Goal: Contribute content: Add original content to the website for others to see

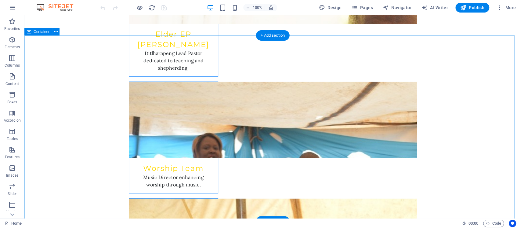
scroll to position [2647, 0]
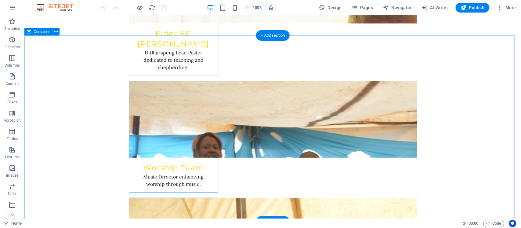
click at [53, 32] on button at bounding box center [55, 31] width 7 height 7
click at [56, 32] on icon at bounding box center [55, 32] width 3 height 6
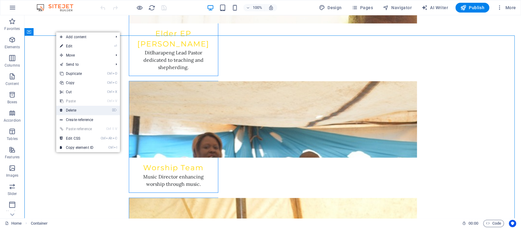
click at [82, 108] on link "⌦ Delete" at bounding box center [76, 110] width 41 height 9
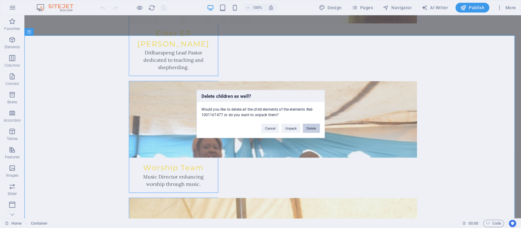
click at [314, 128] on button "Delete" at bounding box center [311, 128] width 17 height 9
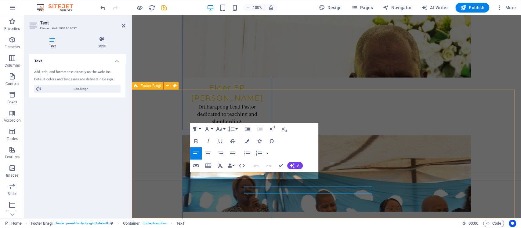
scroll to position [2579, 0]
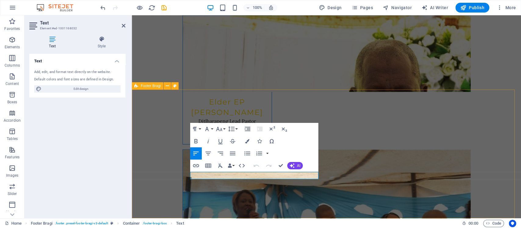
drag, startPoint x: 221, startPoint y: 176, endPoint x: 176, endPoint y: 172, distance: 44.8
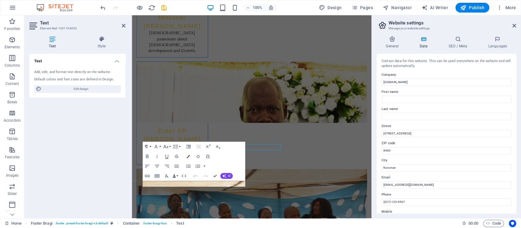
scroll to position [2574, 0]
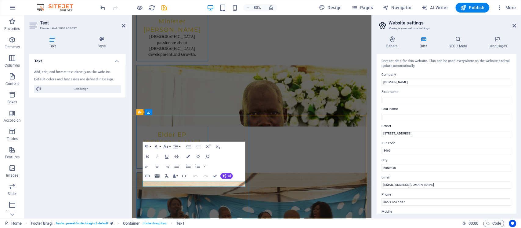
drag, startPoint x: 542, startPoint y: 149, endPoint x: 429, endPoint y: 163, distance: 113.3
click at [407, 202] on input "(027) 123-4567" at bounding box center [447, 201] width 130 height 7
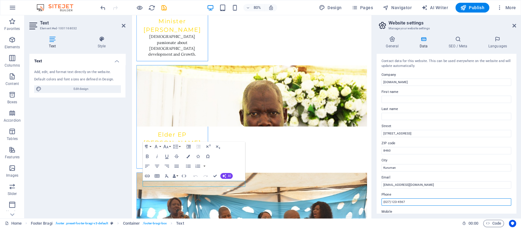
click at [389, 203] on input "(027) 123-4567" at bounding box center [447, 201] width 130 height 7
click at [397, 200] on input "(072) 123-4567" at bounding box center [447, 201] width 130 height 7
click at [406, 200] on input "(072) 996-4567" at bounding box center [447, 201] width 130 height 7
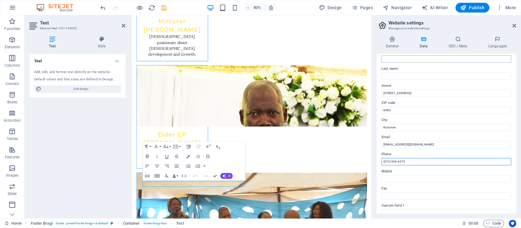
scroll to position [0, 0]
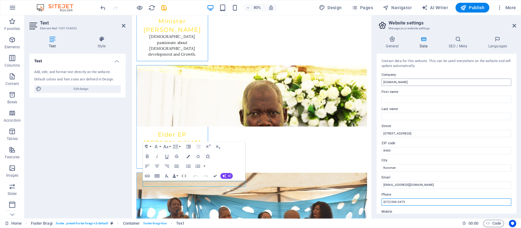
type input "(072) 996-3475"
drag, startPoint x: 425, startPoint y: 81, endPoint x: 374, endPoint y: 81, distance: 50.7
click at [374, 81] on div "General Data SEO / Meta Languages Website name [DOMAIN_NAME] Logo Drag files he…" at bounding box center [446, 124] width 149 height 187
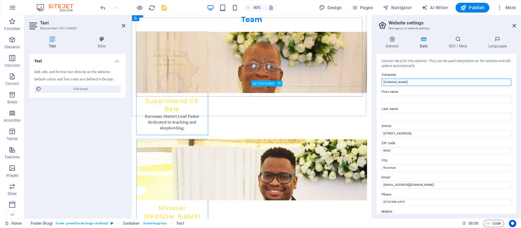
scroll to position [2289, 0]
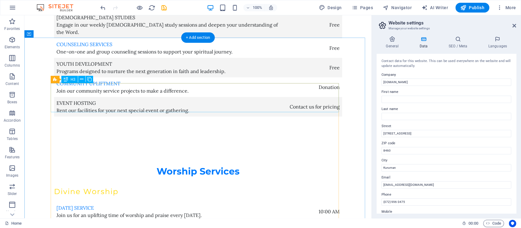
scroll to position [1806, 0]
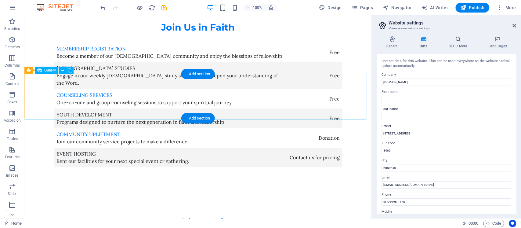
select select "px"
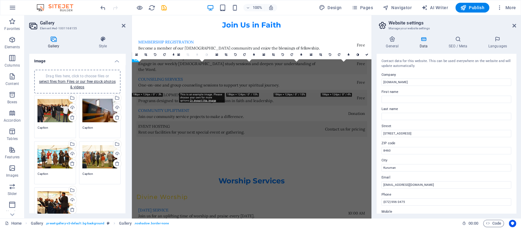
scroll to position [1864, 0]
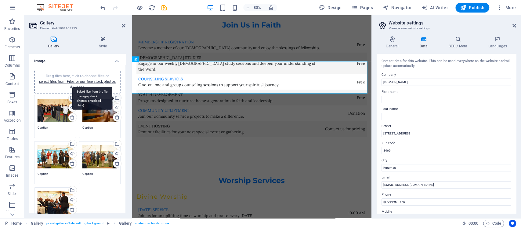
click at [116, 98] on div "Select files from the file manager, stock photos, or upload file(s)" at bounding box center [116, 98] width 9 height 9
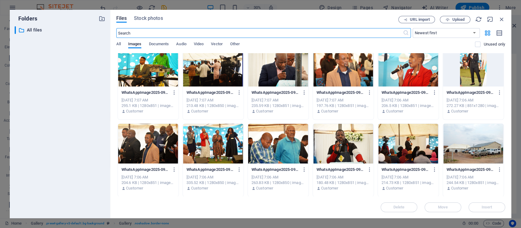
scroll to position [326, 0]
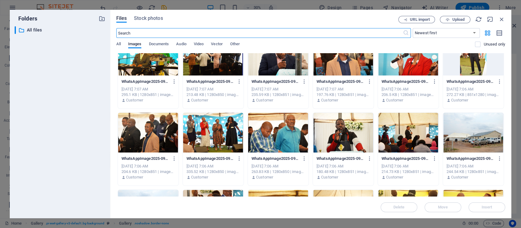
click at [409, 132] on div at bounding box center [408, 133] width 61 height 40
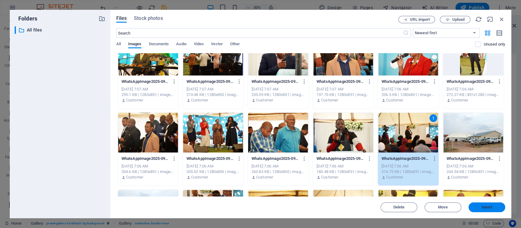
click at [483, 208] on span "Insert" at bounding box center [487, 207] width 11 height 4
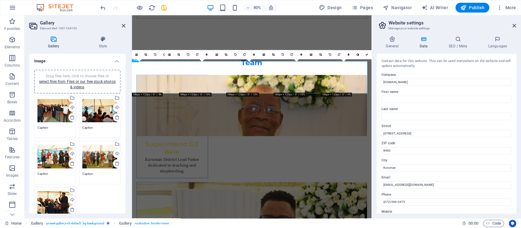
scroll to position [1864, 0]
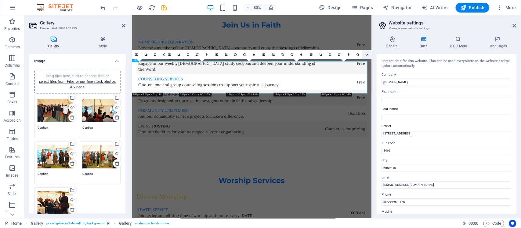
click at [369, 53] on link at bounding box center [367, 54] width 9 height 9
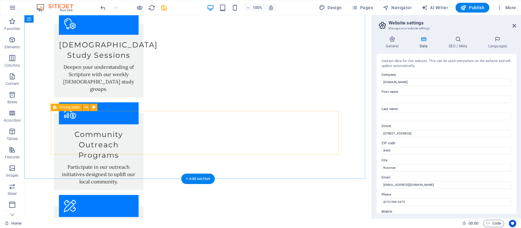
scroll to position [1195, 0]
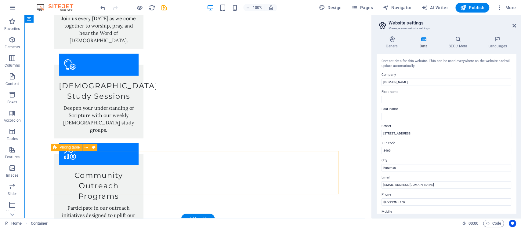
click at [84, 149] on button at bounding box center [85, 147] width 7 height 7
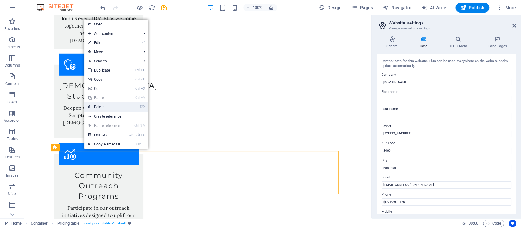
click at [111, 108] on link "⌦ Delete" at bounding box center [104, 106] width 41 height 9
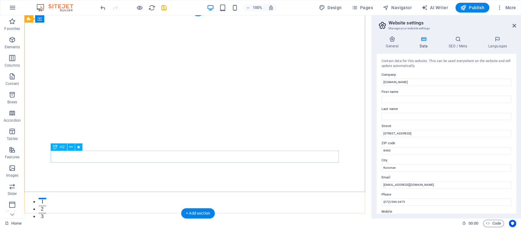
scroll to position [0, 0]
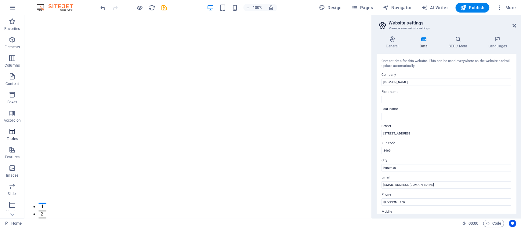
click at [11, 132] on icon "button" at bounding box center [12, 131] width 7 height 7
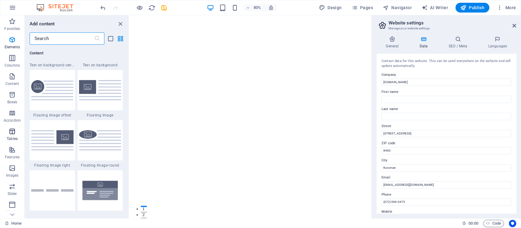
scroll to position [2116, 0]
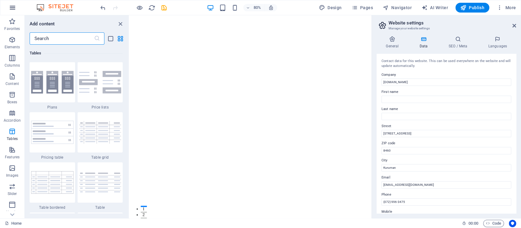
click at [11, 6] on icon "button" at bounding box center [12, 7] width 7 height 7
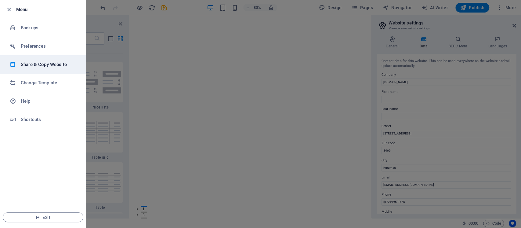
click at [33, 64] on h6 "Share & Copy Website" at bounding box center [49, 64] width 57 height 7
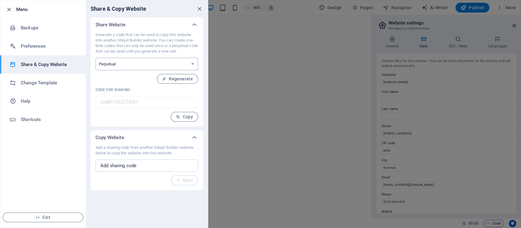
click at [192, 63] on select "One-time Perpetual" at bounding box center [147, 64] width 103 height 13
click at [192, 61] on select "One-time Perpetual" at bounding box center [147, 64] width 103 height 13
click at [185, 77] on span "Regenerate" at bounding box center [177, 78] width 31 height 5
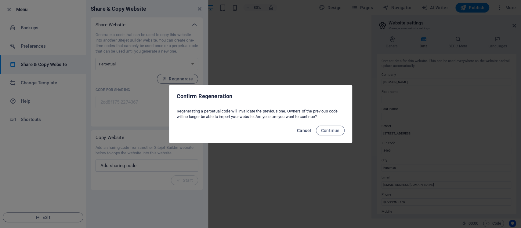
click at [305, 131] on span "Cancel" at bounding box center [304, 130] width 14 height 5
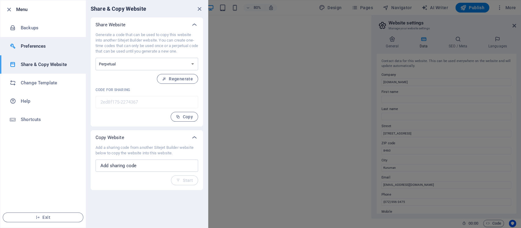
click at [42, 50] on li "Preferences" at bounding box center [43, 46] width 86 height 18
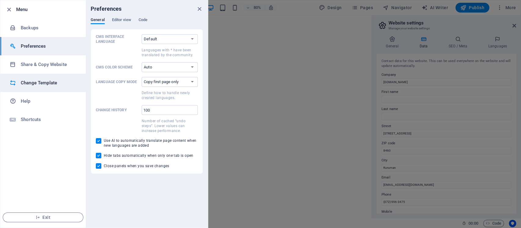
click at [46, 80] on h6 "Change Template" at bounding box center [49, 82] width 57 height 7
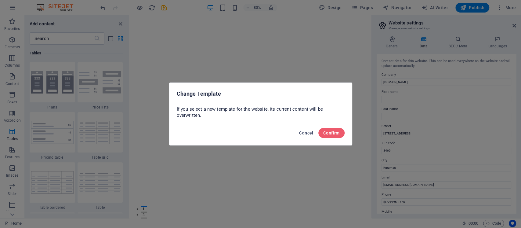
click at [305, 133] on span "Cancel" at bounding box center [306, 132] width 14 height 5
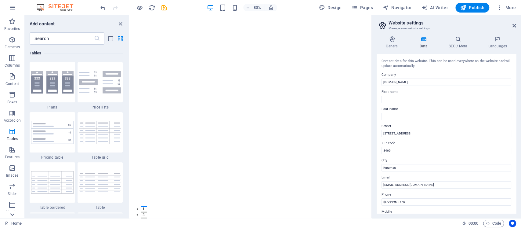
click at [11, 215] on icon at bounding box center [12, 214] width 9 height 9
click at [15, 191] on icon "button" at bounding box center [12, 187] width 7 height 7
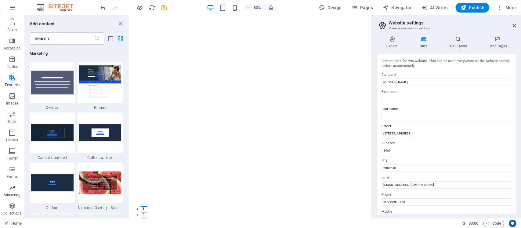
scroll to position [4976, 0]
click at [12, 174] on p "Forms" at bounding box center [12, 176] width 11 height 5
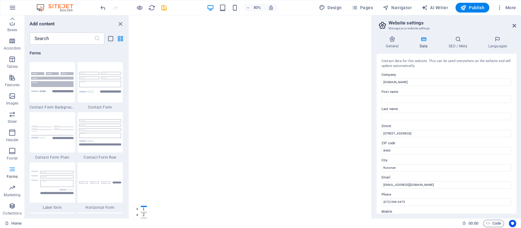
scroll to position [4460, 0]
click at [14, 117] on icon "button" at bounding box center [12, 114] width 7 height 7
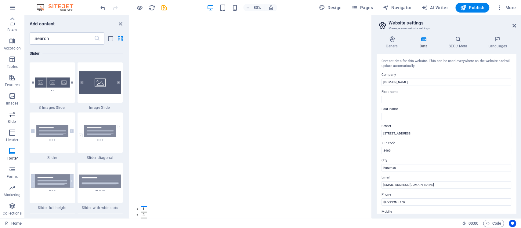
scroll to position [3463, 0]
click at [12, 95] on icon "button" at bounding box center [12, 95] width 7 height 7
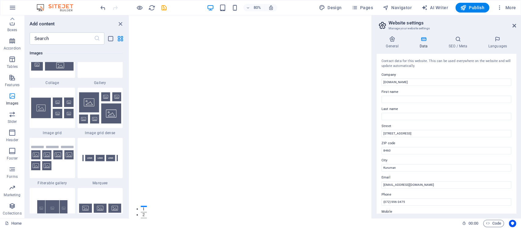
scroll to position [3097, 0]
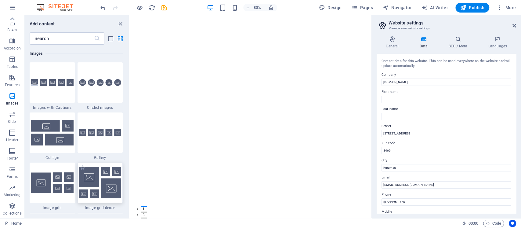
click at [103, 190] on img at bounding box center [100, 182] width 42 height 31
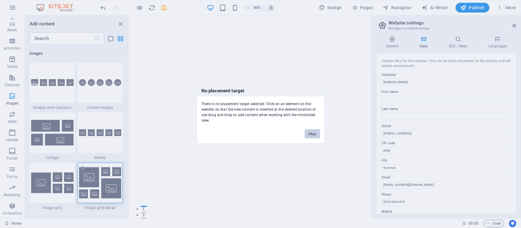
click at [103, 190] on div "No placement target There is no placement target selected. Click on an element …" at bounding box center [260, 114] width 521 height 228
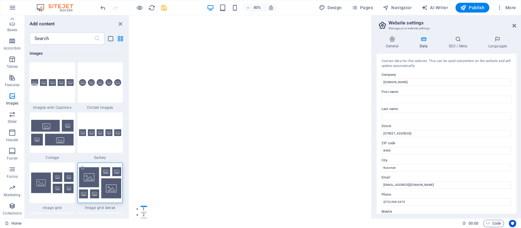
click at [103, 190] on img at bounding box center [100, 182] width 42 height 31
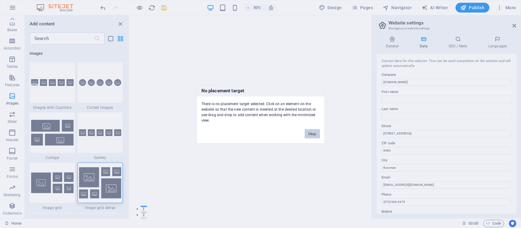
click at [313, 133] on button "Okay" at bounding box center [312, 133] width 15 height 9
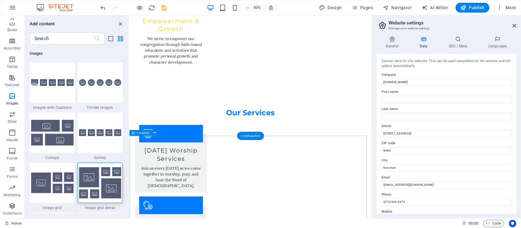
scroll to position [1059, 0]
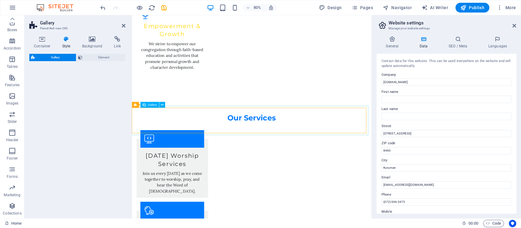
select select "rem"
select select "preset-gallery-v3-grid-dense"
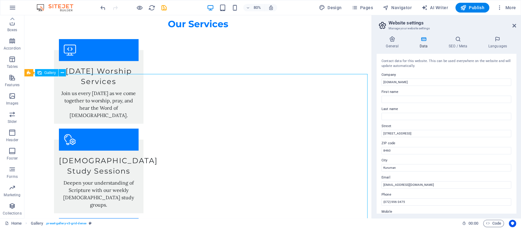
scroll to position [1063, 0]
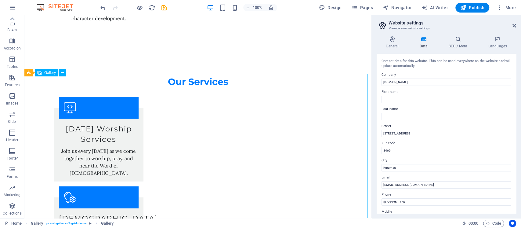
drag, startPoint x: 165, startPoint y: 155, endPoint x: 247, endPoint y: 203, distance: 94.9
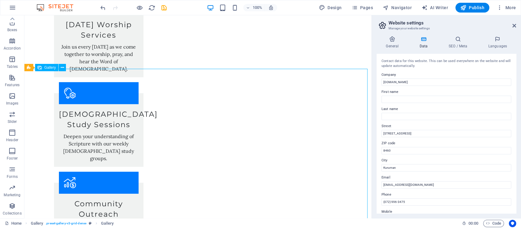
scroll to position [1226, 0]
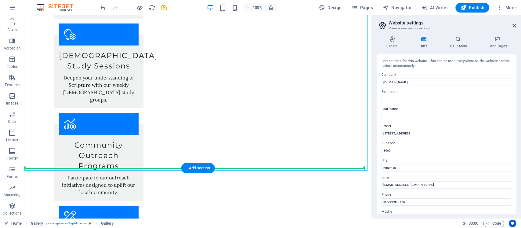
drag, startPoint x: 252, startPoint y: 104, endPoint x: 242, endPoint y: 168, distance: 64.7
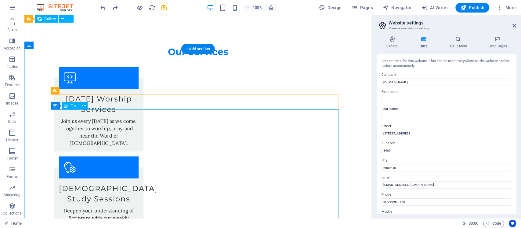
scroll to position [1093, 0]
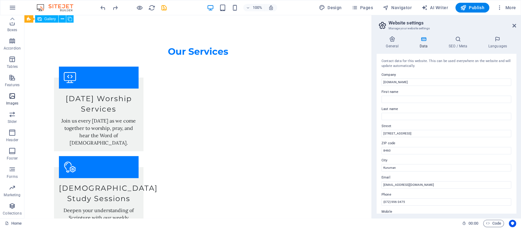
click at [12, 97] on icon "button" at bounding box center [12, 95] width 7 height 7
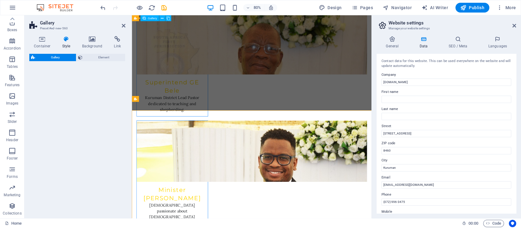
scroll to position [2327, 0]
select select "rem"
select select "preset-gallery-v3-grid-dense"
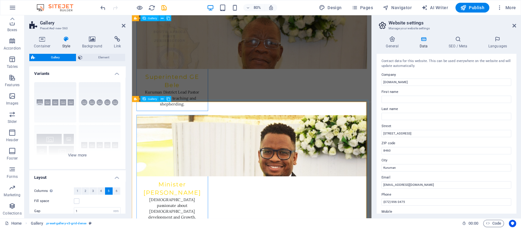
click at [150, 100] on span "Gallery" at bounding box center [152, 98] width 9 height 3
select select "4"
select select "px"
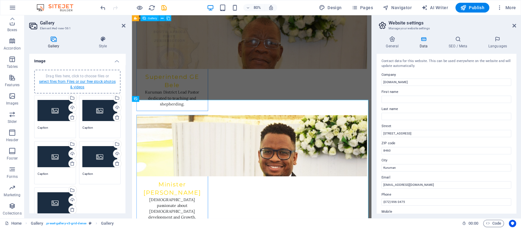
click at [76, 82] on link "select files from Files or our free stock photos & videos" at bounding box center [77, 84] width 77 height 10
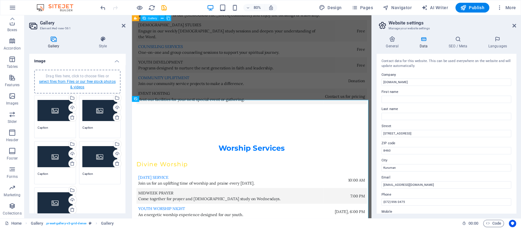
scroll to position [2750, 0]
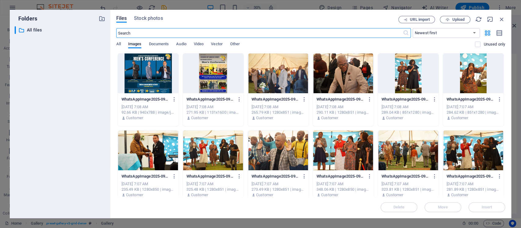
click at [157, 65] on div at bounding box center [148, 73] width 61 height 40
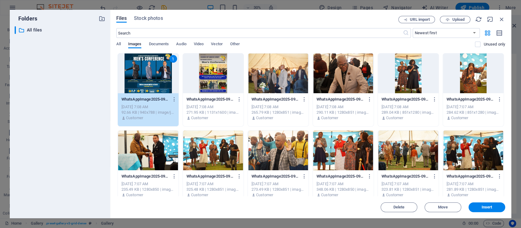
click at [222, 77] on div at bounding box center [213, 73] width 61 height 40
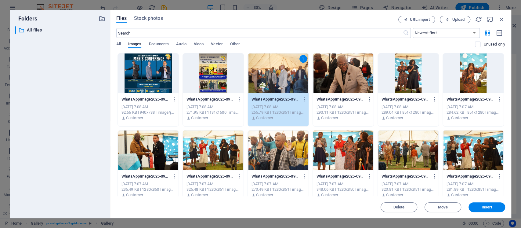
click at [351, 74] on div at bounding box center [343, 73] width 61 height 40
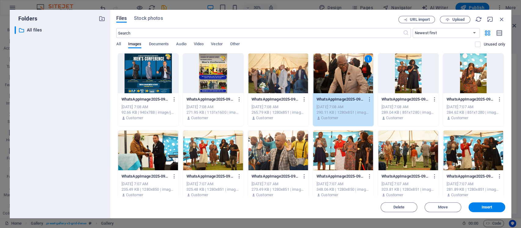
click at [410, 74] on div at bounding box center [408, 73] width 61 height 40
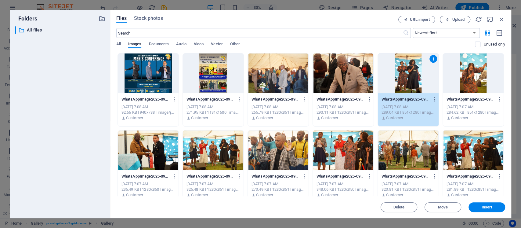
click at [492, 71] on div at bounding box center [473, 73] width 61 height 40
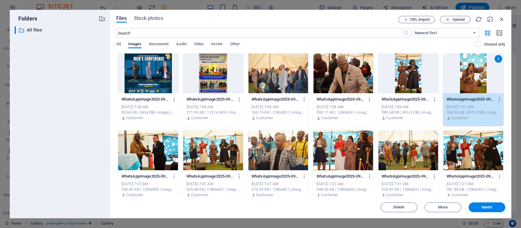
click at [153, 62] on div at bounding box center [148, 73] width 61 height 40
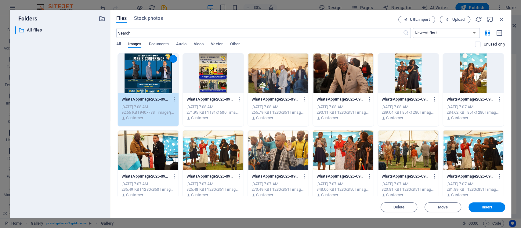
click at [212, 73] on div at bounding box center [213, 73] width 61 height 40
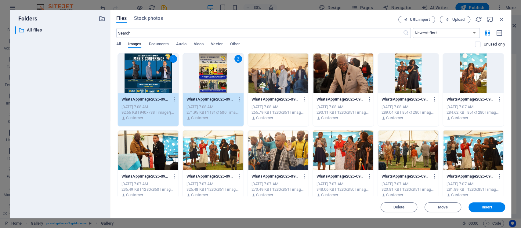
drag, startPoint x: 272, startPoint y: 73, endPoint x: 288, endPoint y: 70, distance: 16.5
click at [273, 73] on div at bounding box center [278, 73] width 61 height 40
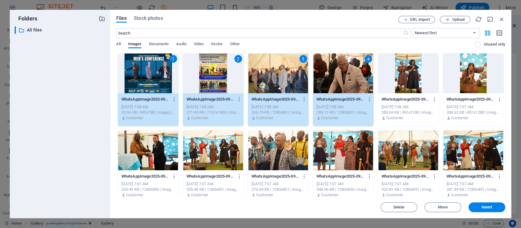
click at [405, 67] on div at bounding box center [408, 73] width 61 height 40
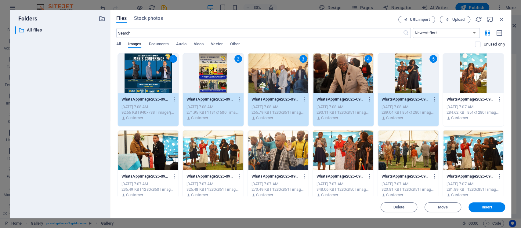
click at [491, 70] on div at bounding box center [473, 73] width 61 height 40
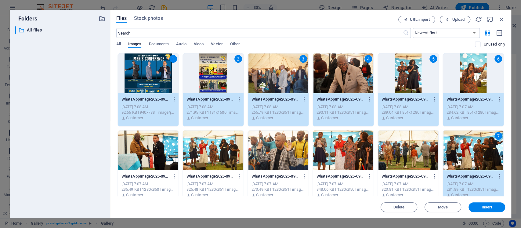
click at [407, 148] on div at bounding box center [408, 150] width 61 height 40
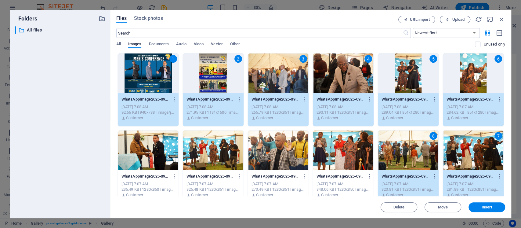
click at [351, 149] on div at bounding box center [343, 150] width 61 height 40
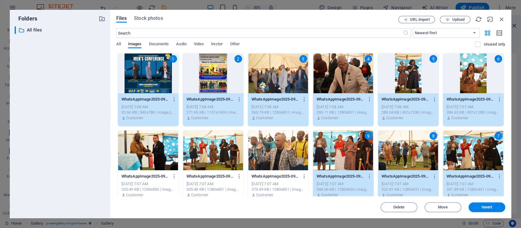
click at [290, 151] on div at bounding box center [278, 150] width 61 height 40
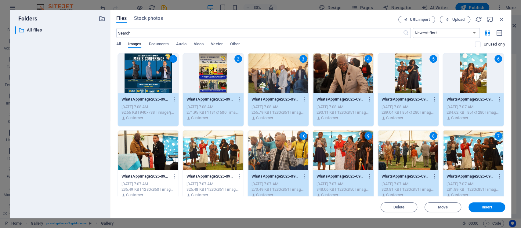
click at [198, 149] on div at bounding box center [213, 150] width 61 height 40
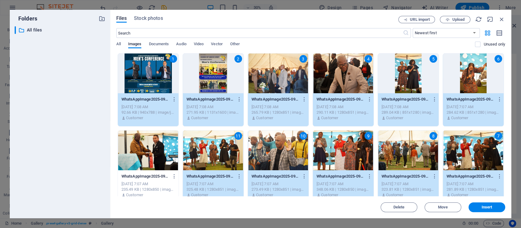
click at [158, 154] on div at bounding box center [148, 150] width 61 height 40
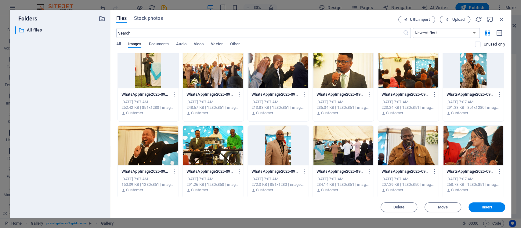
scroll to position [163, 0]
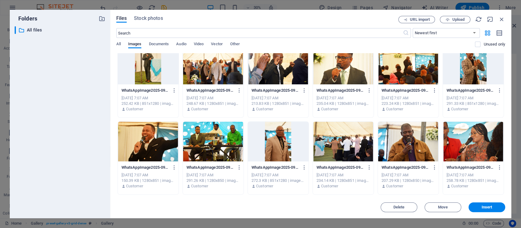
click at [154, 71] on div at bounding box center [148, 65] width 61 height 40
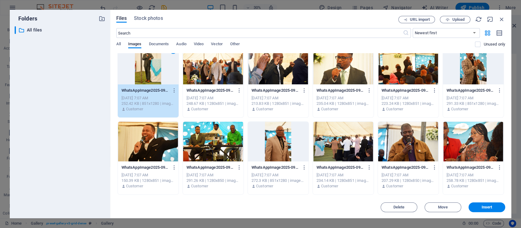
click at [214, 69] on div at bounding box center [213, 65] width 61 height 40
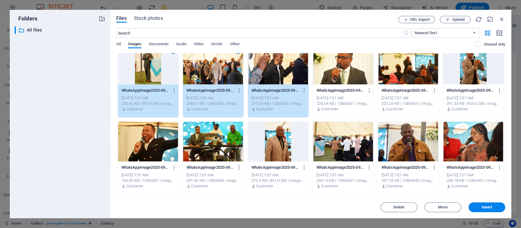
click at [343, 64] on div at bounding box center [343, 65] width 61 height 40
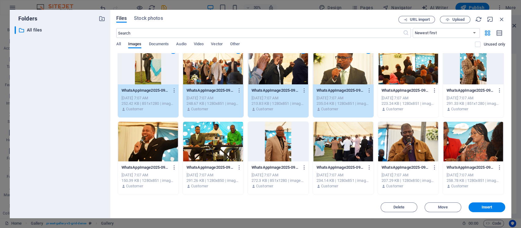
click at [413, 64] on div at bounding box center [408, 65] width 61 height 40
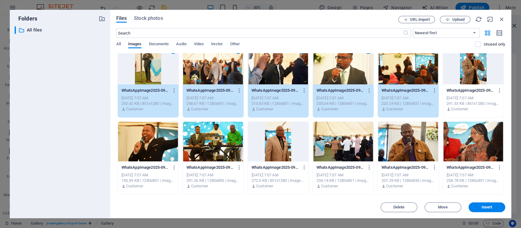
click at [480, 66] on div at bounding box center [473, 65] width 61 height 40
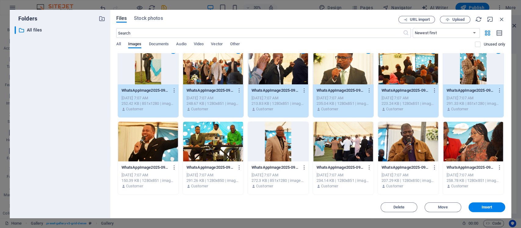
click at [480, 145] on div at bounding box center [473, 142] width 61 height 40
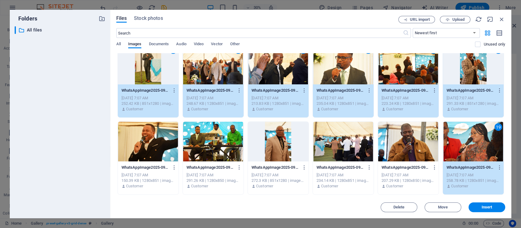
click at [418, 141] on div at bounding box center [408, 142] width 61 height 40
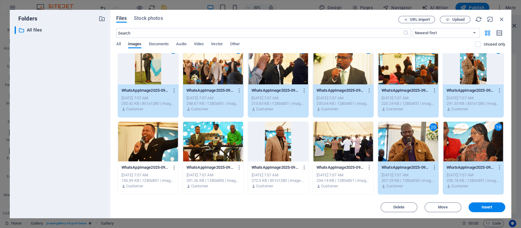
click at [344, 140] on div at bounding box center [343, 142] width 61 height 40
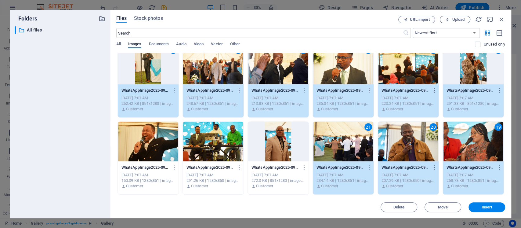
click at [275, 138] on div at bounding box center [278, 142] width 61 height 40
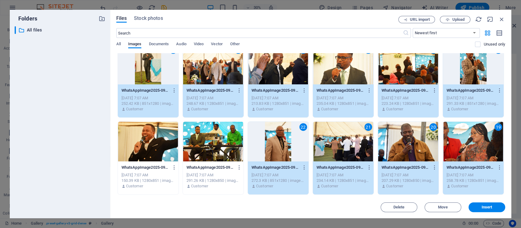
click at [209, 140] on div at bounding box center [213, 142] width 61 height 40
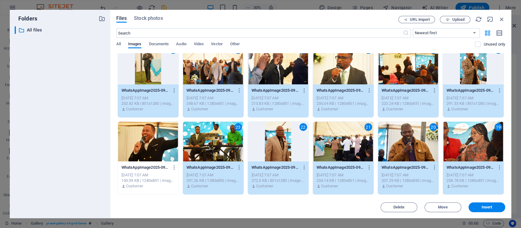
click at [156, 140] on div at bounding box center [148, 142] width 61 height 40
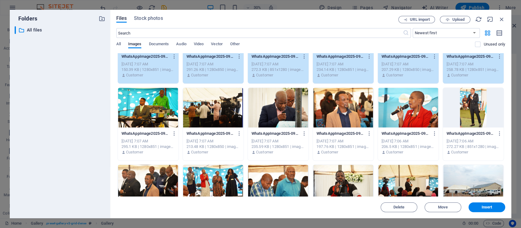
scroll to position [285, 0]
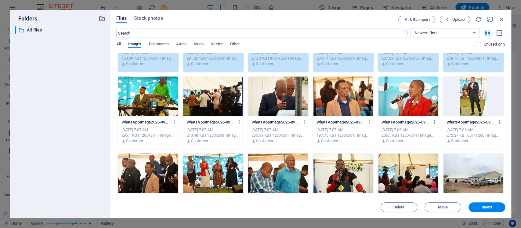
click at [144, 89] on div at bounding box center [148, 96] width 61 height 40
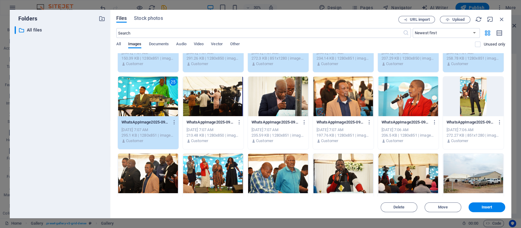
click at [195, 85] on div at bounding box center [213, 96] width 61 height 40
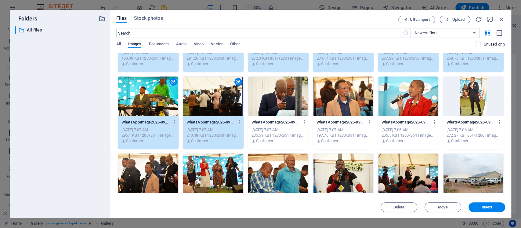
click at [261, 87] on div at bounding box center [278, 96] width 61 height 40
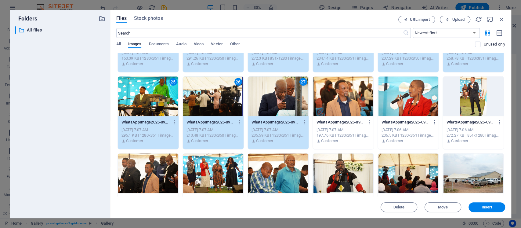
click at [358, 87] on div at bounding box center [343, 96] width 61 height 40
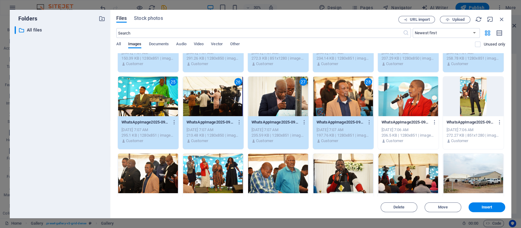
click at [394, 87] on div at bounding box center [408, 96] width 61 height 40
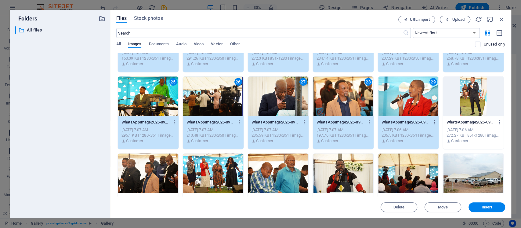
click at [454, 87] on div at bounding box center [473, 96] width 61 height 40
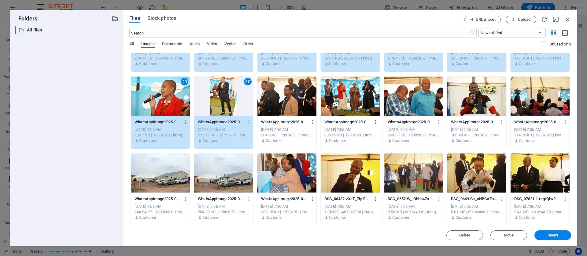
scroll to position [2415, 0]
click at [521, 86] on div at bounding box center [539, 96] width 59 height 40
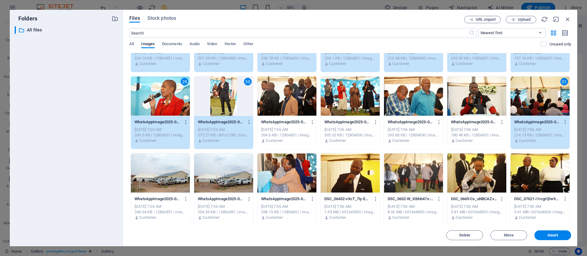
click at [485, 87] on div at bounding box center [476, 96] width 59 height 40
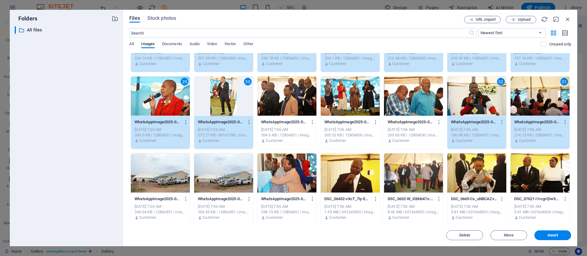
click at [424, 88] on div at bounding box center [413, 96] width 59 height 40
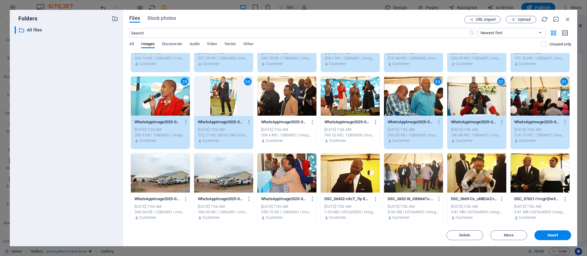
click at [355, 94] on div at bounding box center [349, 96] width 59 height 40
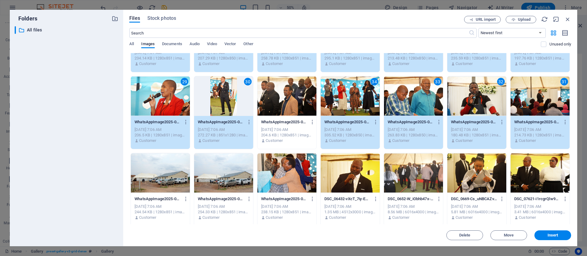
click at [287, 95] on div at bounding box center [286, 96] width 59 height 40
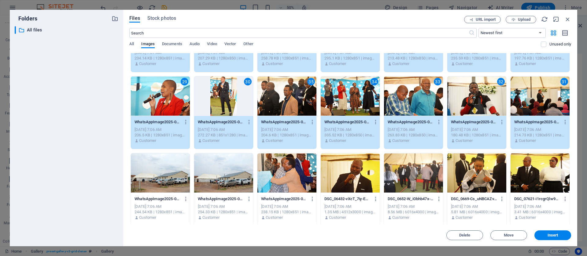
click at [157, 177] on div at bounding box center [160, 173] width 59 height 40
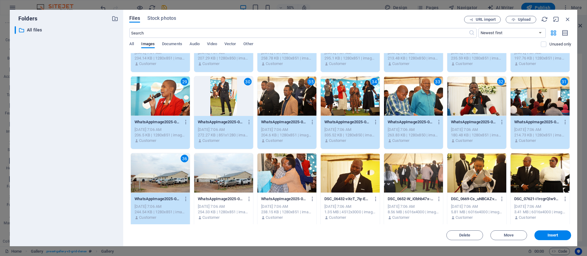
click at [298, 166] on div at bounding box center [286, 173] width 59 height 40
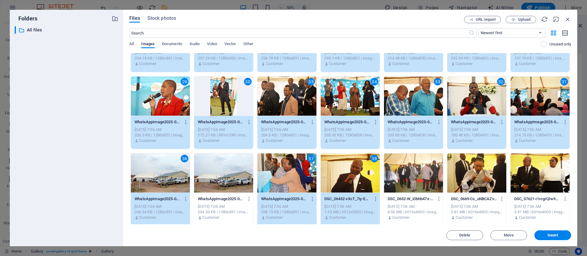
click at [417, 165] on div at bounding box center [413, 173] width 59 height 40
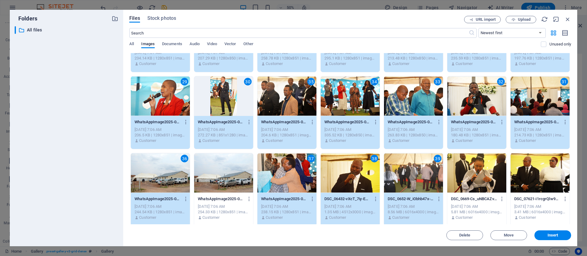
click at [472, 167] on div at bounding box center [476, 173] width 59 height 40
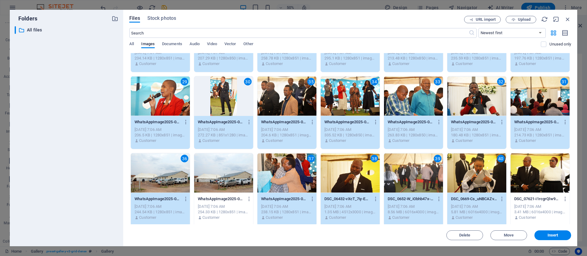
click at [521, 168] on div at bounding box center [539, 173] width 59 height 40
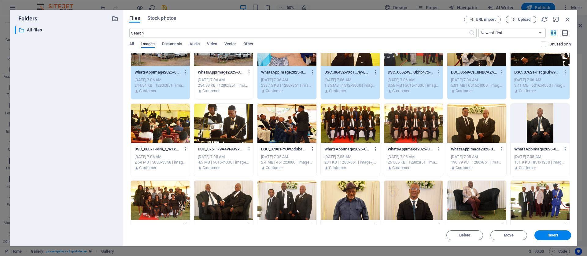
scroll to position [422, 0]
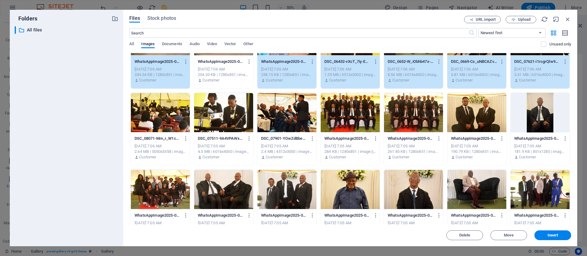
click at [521, 106] on div at bounding box center [539, 113] width 59 height 40
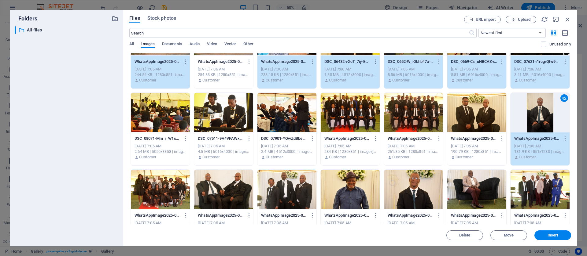
click at [481, 107] on div at bounding box center [476, 113] width 59 height 40
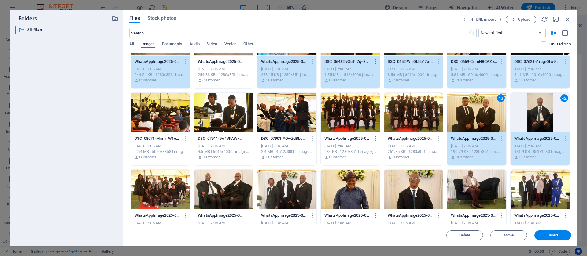
click at [406, 107] on div at bounding box center [413, 113] width 59 height 40
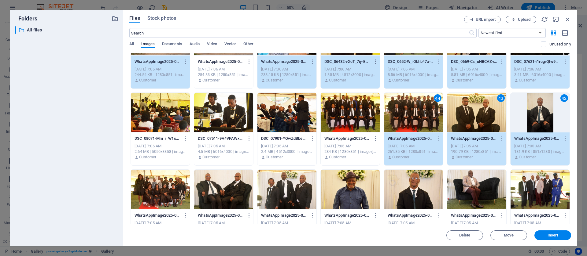
click at [354, 111] on div at bounding box center [349, 113] width 59 height 40
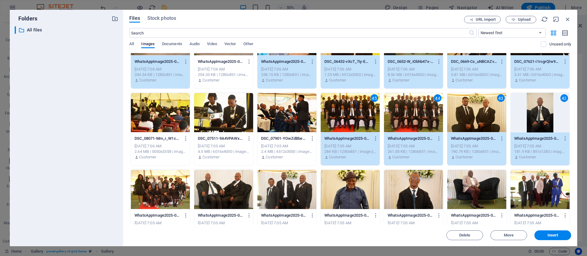
click at [287, 115] on div at bounding box center [286, 113] width 59 height 40
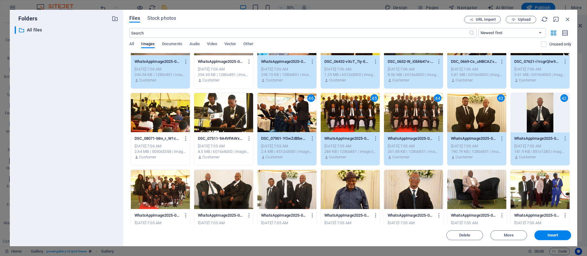
click at [227, 115] on div at bounding box center [223, 113] width 59 height 40
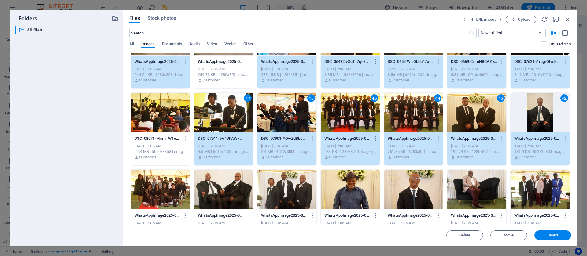
click at [161, 115] on div at bounding box center [160, 113] width 59 height 40
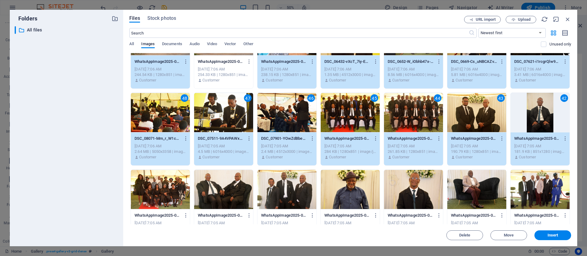
click at [174, 192] on div at bounding box center [160, 190] width 59 height 40
click at [231, 187] on div at bounding box center [223, 190] width 59 height 40
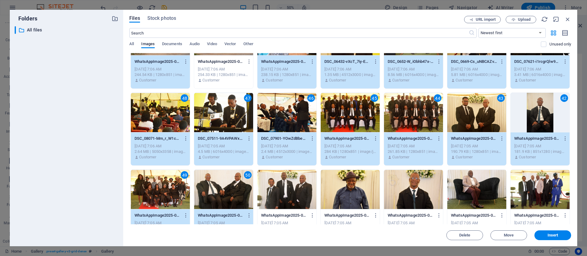
click at [286, 179] on div at bounding box center [286, 190] width 59 height 40
click at [375, 183] on div at bounding box center [349, 190] width 59 height 40
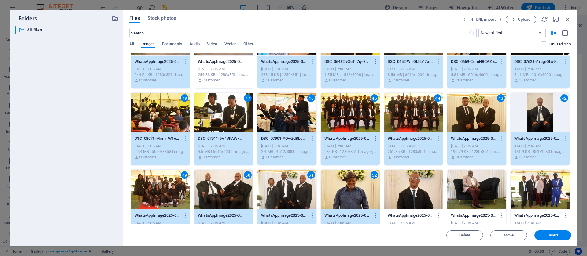
click at [422, 185] on div at bounding box center [413, 190] width 59 height 40
click at [469, 185] on div at bounding box center [476, 190] width 59 height 40
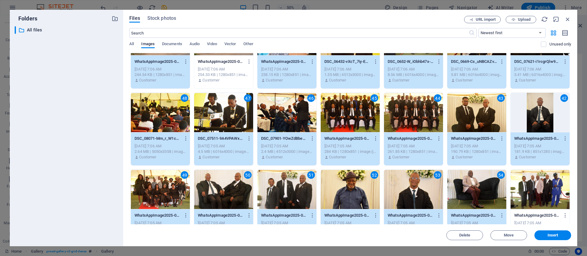
click at [521, 185] on div at bounding box center [539, 190] width 59 height 40
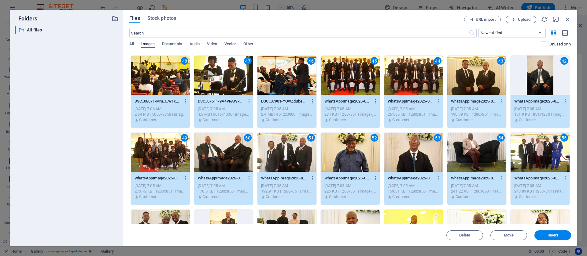
scroll to position [514, 0]
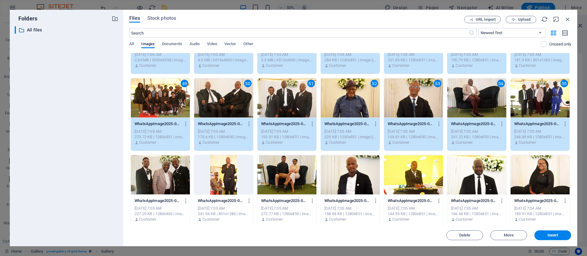
click at [166, 170] on div at bounding box center [160, 175] width 59 height 40
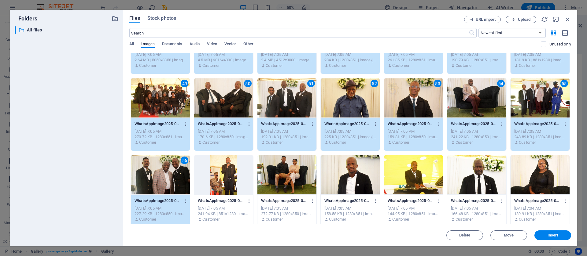
click at [233, 169] on div at bounding box center [223, 175] width 59 height 40
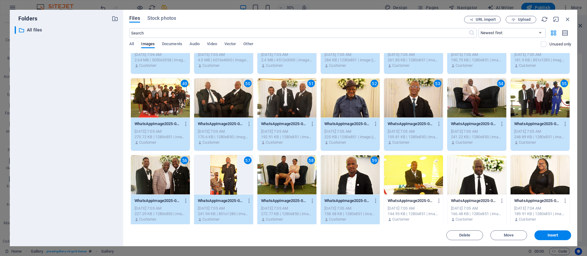
drag, startPoint x: 425, startPoint y: 172, endPoint x: 438, endPoint y: 172, distance: 13.7
click at [426, 172] on div at bounding box center [413, 175] width 59 height 40
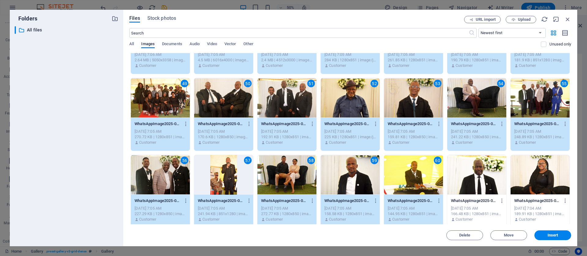
drag, startPoint x: 479, startPoint y: 174, endPoint x: 486, endPoint y: 174, distance: 7.6
click at [480, 174] on div at bounding box center [476, 175] width 59 height 40
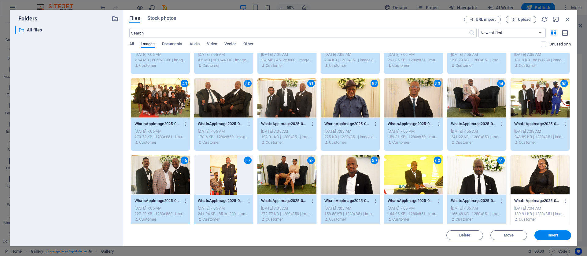
click at [521, 166] on div at bounding box center [539, 175] width 59 height 40
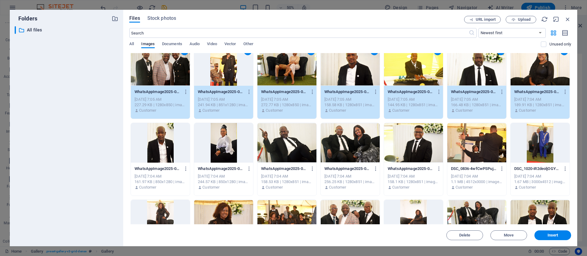
scroll to position [652, 0]
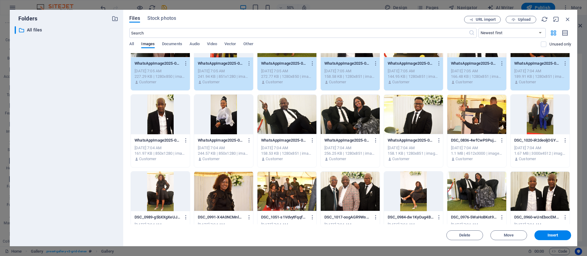
click at [521, 113] on div at bounding box center [539, 115] width 59 height 40
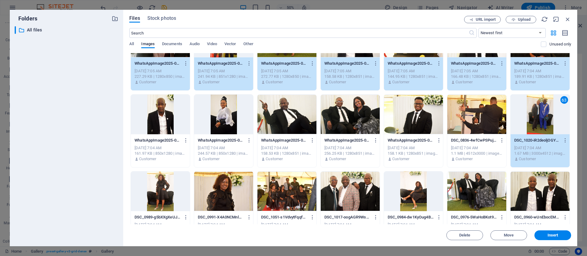
click at [482, 120] on div at bounding box center [476, 115] width 59 height 40
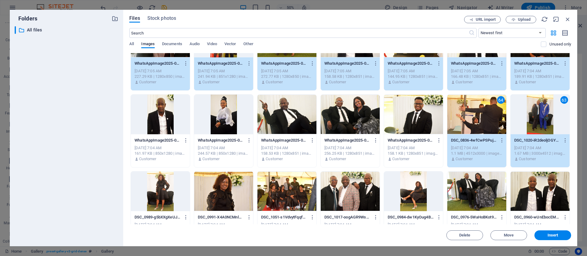
drag, startPoint x: 418, startPoint y: 112, endPoint x: 365, endPoint y: 112, distance: 53.2
click at [417, 112] on div at bounding box center [413, 115] width 59 height 40
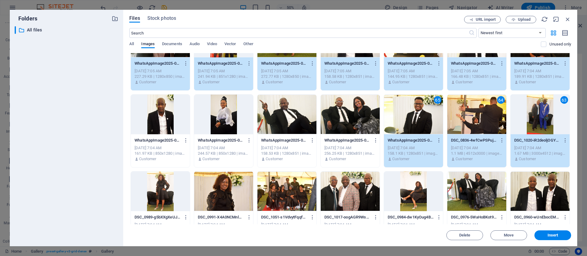
click at [350, 112] on div at bounding box center [349, 115] width 59 height 40
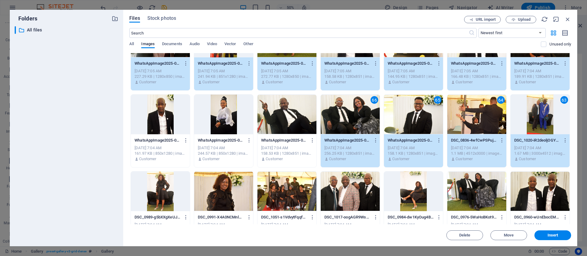
click at [285, 113] on div at bounding box center [286, 115] width 59 height 40
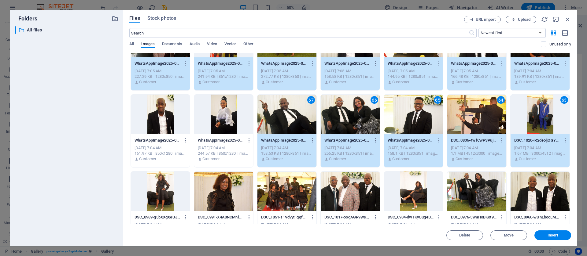
click at [413, 118] on div "65" at bounding box center [413, 115] width 59 height 40
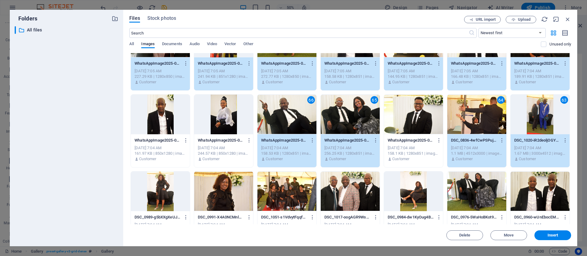
click at [163, 112] on div at bounding box center [160, 115] width 59 height 40
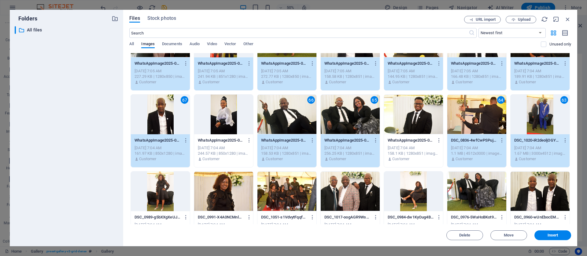
click at [232, 193] on div at bounding box center [223, 192] width 59 height 40
click at [298, 190] on div at bounding box center [286, 192] width 59 height 40
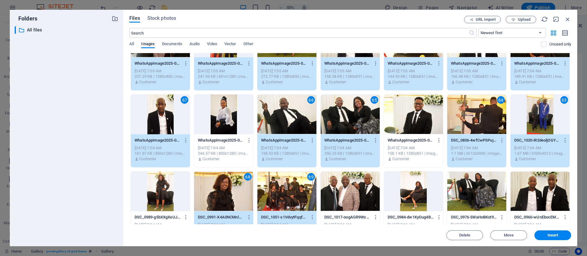
click at [359, 189] on div at bounding box center [349, 192] width 59 height 40
click at [475, 188] on div at bounding box center [476, 192] width 59 height 40
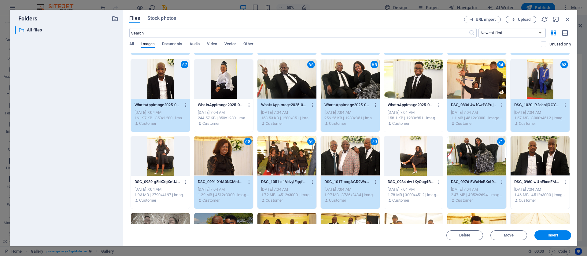
scroll to position [743, 0]
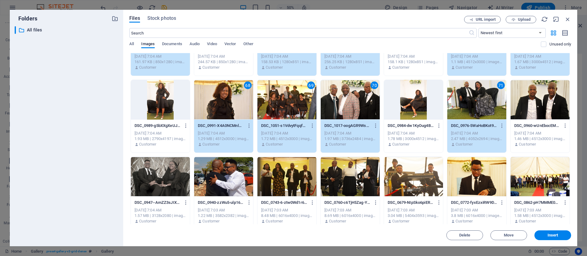
click at [521, 174] on div at bounding box center [539, 177] width 59 height 40
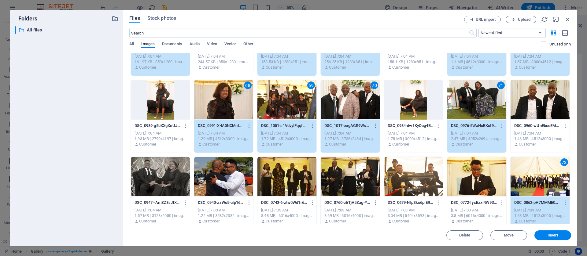
click at [415, 176] on div at bounding box center [413, 177] width 59 height 40
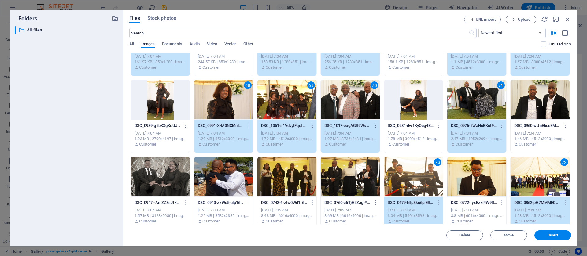
click at [340, 175] on div at bounding box center [349, 177] width 59 height 40
click at [286, 175] on div at bounding box center [286, 177] width 59 height 40
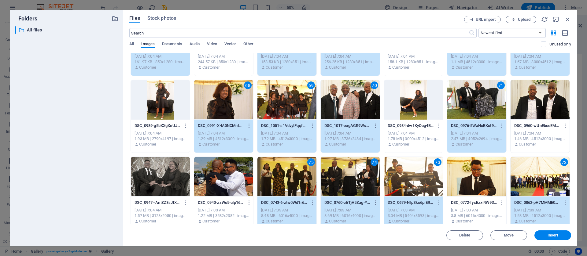
click at [224, 178] on div at bounding box center [223, 177] width 59 height 40
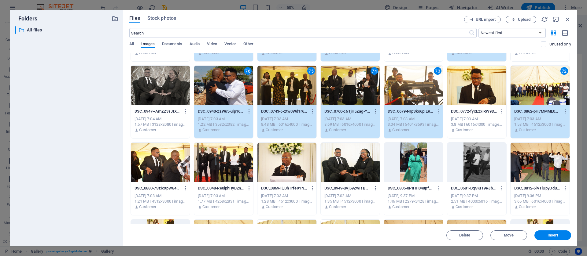
scroll to position [835, 0]
click at [159, 165] on div at bounding box center [160, 162] width 59 height 40
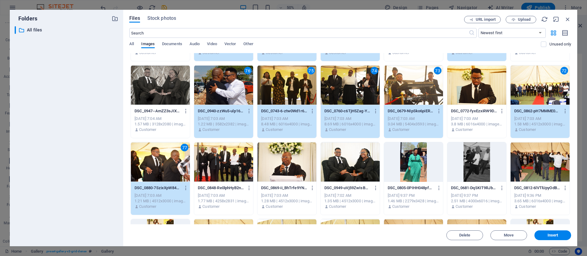
click at [230, 161] on div at bounding box center [223, 162] width 59 height 40
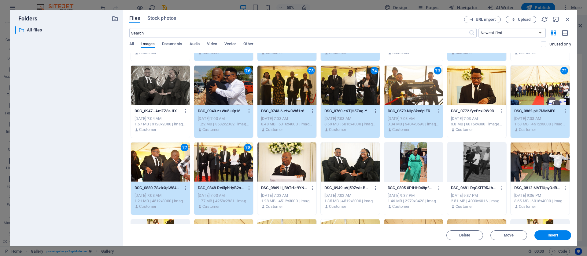
click at [286, 170] on div at bounding box center [286, 162] width 59 height 40
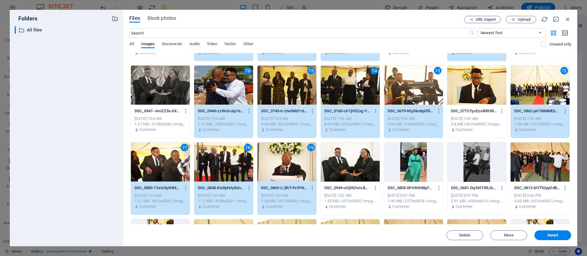
click at [521, 168] on div at bounding box center [539, 162] width 59 height 40
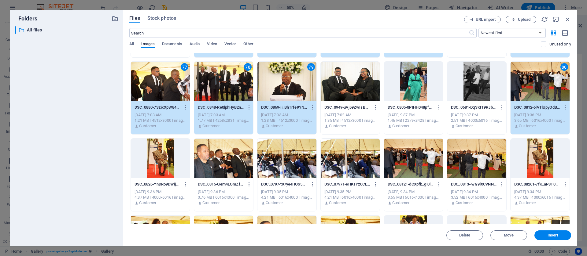
scroll to position [927, 0]
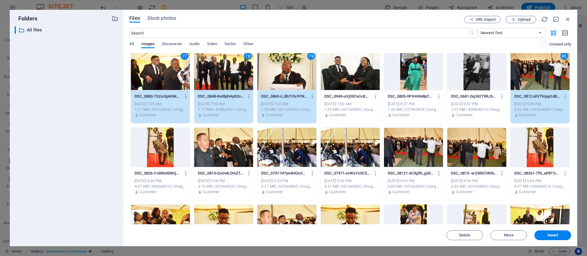
click at [521, 150] on div at bounding box center [539, 148] width 59 height 40
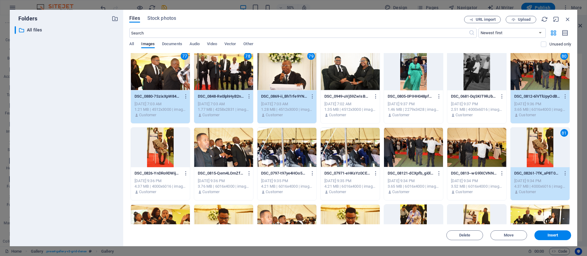
click at [478, 150] on div at bounding box center [476, 148] width 59 height 40
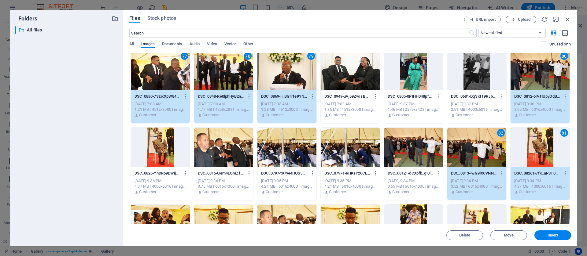
click at [418, 151] on div at bounding box center [413, 148] width 59 height 40
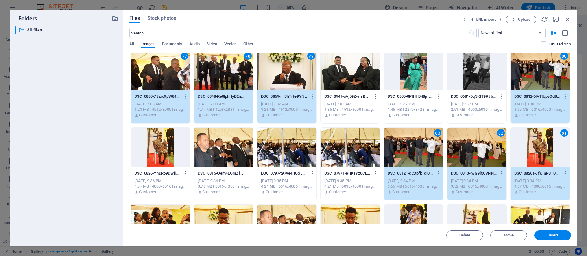
drag, startPoint x: 338, startPoint y: 150, endPoint x: 325, endPoint y: 151, distance: 12.6
click at [339, 150] on div at bounding box center [349, 148] width 59 height 40
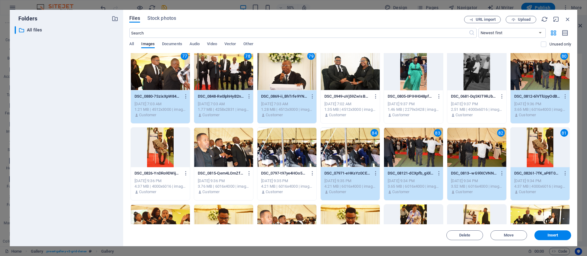
click at [280, 155] on div at bounding box center [286, 148] width 59 height 40
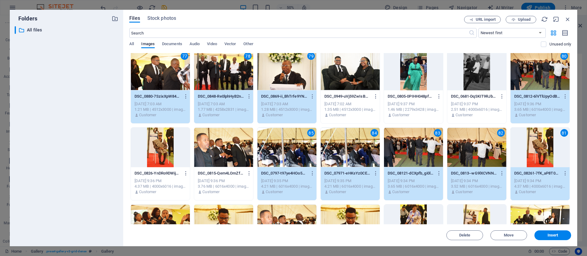
click at [225, 155] on div at bounding box center [223, 148] width 59 height 40
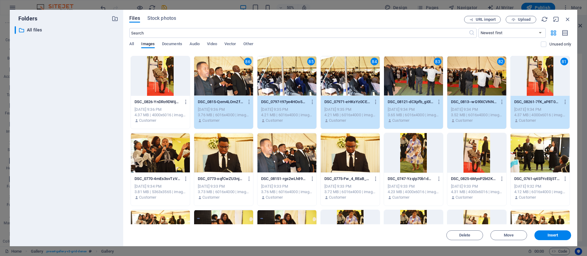
scroll to position [1018, 0]
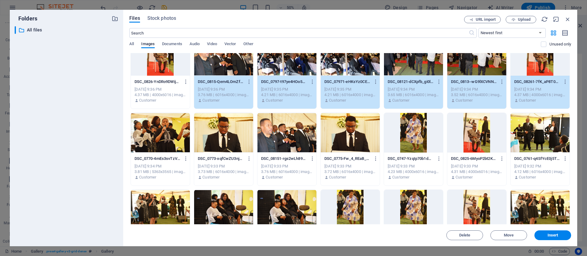
click at [158, 129] on div at bounding box center [160, 133] width 59 height 40
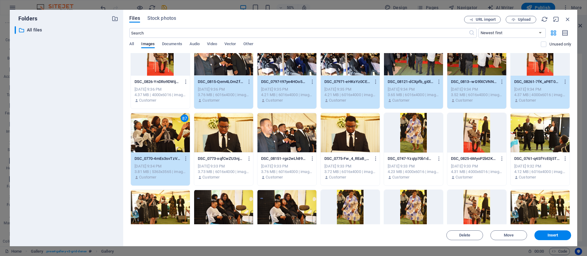
click at [284, 141] on div at bounding box center [286, 133] width 59 height 40
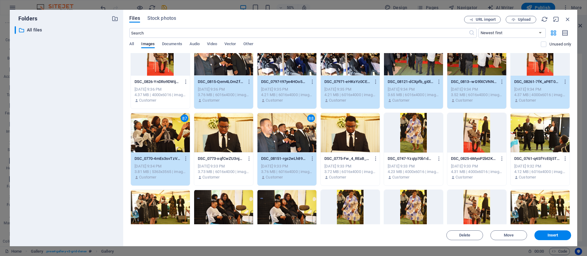
click at [521, 135] on div at bounding box center [539, 133] width 59 height 40
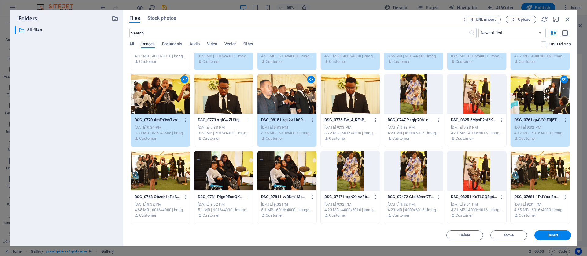
scroll to position [1064, 0]
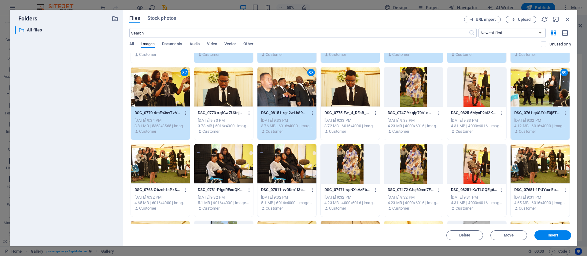
click at [521, 162] on div at bounding box center [539, 164] width 59 height 40
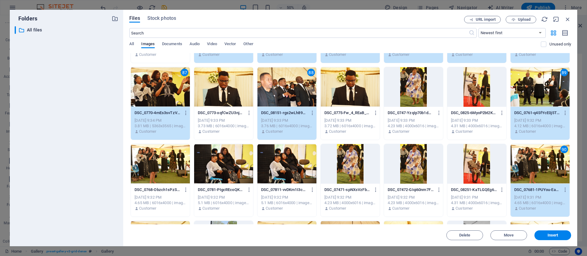
click at [294, 167] on div at bounding box center [286, 164] width 59 height 40
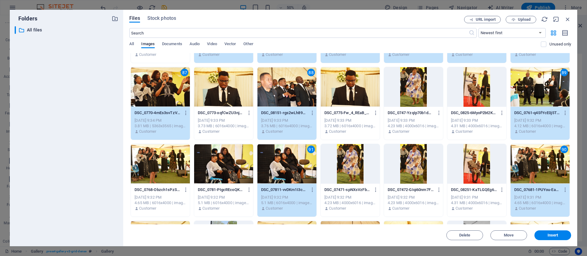
click at [169, 166] on div at bounding box center [160, 164] width 59 height 40
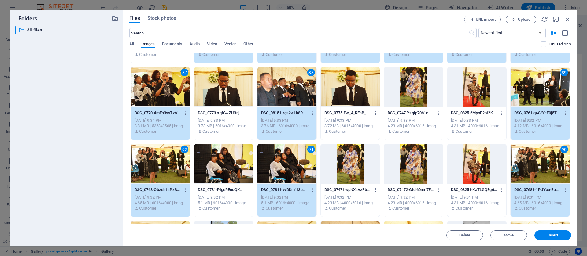
scroll to position [1156, 0]
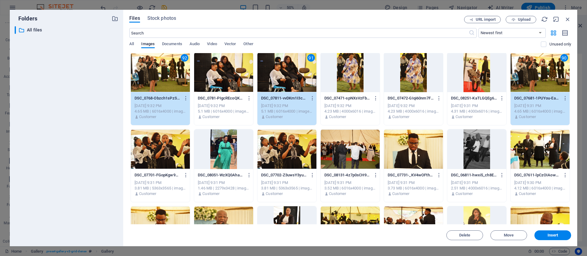
click at [166, 144] on div at bounding box center [160, 150] width 59 height 40
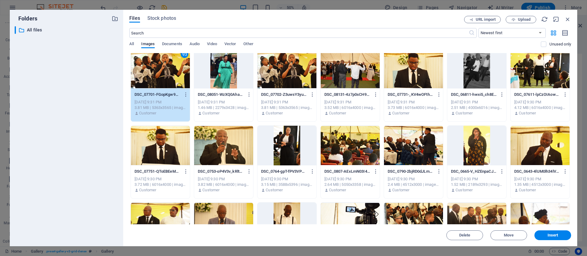
scroll to position [1247, 0]
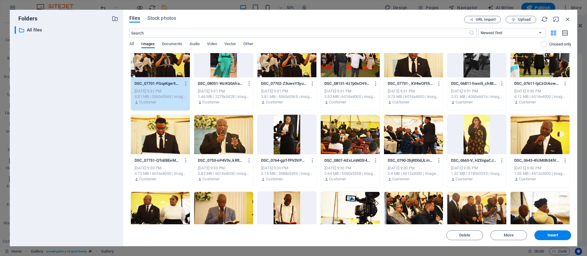
click at [521, 134] on div at bounding box center [539, 135] width 59 height 40
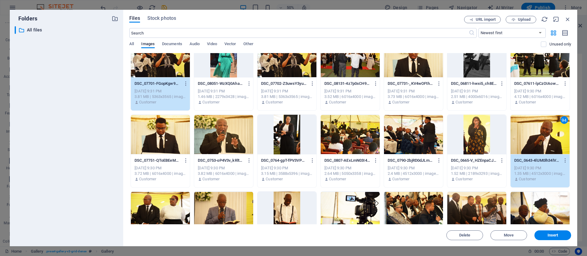
click at [481, 132] on div at bounding box center [476, 135] width 59 height 40
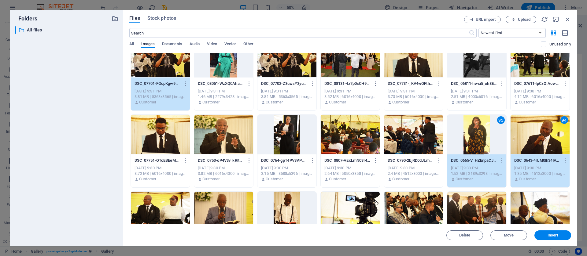
click at [417, 137] on div at bounding box center [413, 135] width 59 height 40
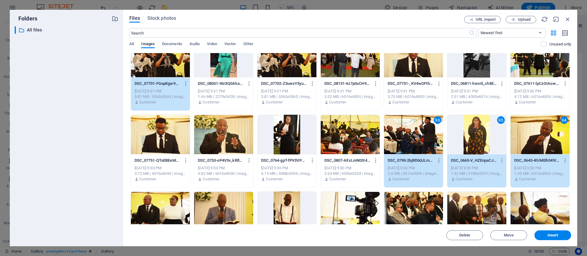
click at [338, 132] on div at bounding box center [349, 135] width 59 height 40
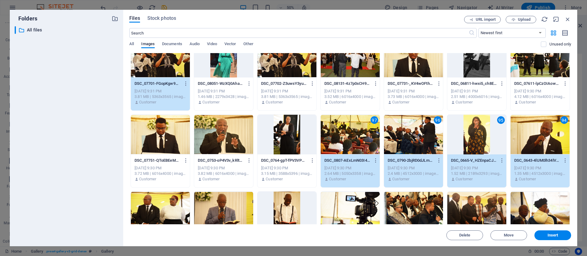
click at [230, 132] on div at bounding box center [223, 135] width 59 height 40
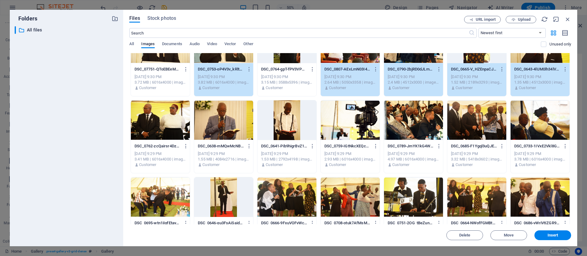
scroll to position [1339, 0]
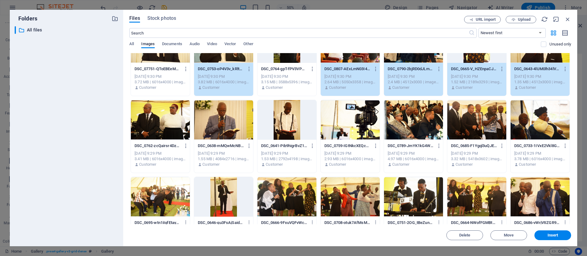
click at [226, 126] on div at bounding box center [223, 120] width 59 height 40
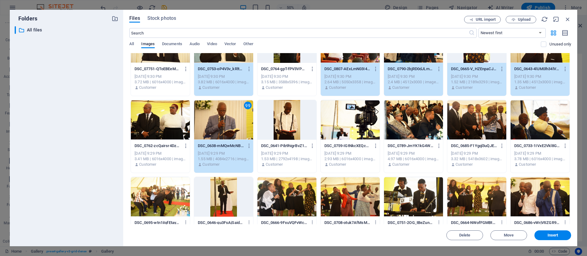
click at [297, 125] on div at bounding box center [286, 120] width 59 height 40
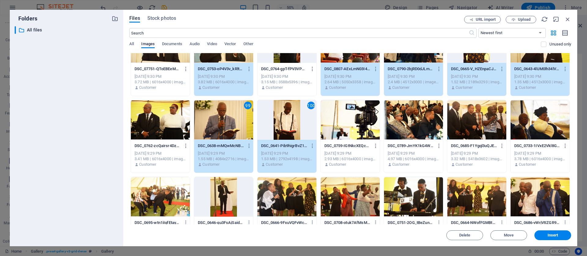
click at [412, 118] on div at bounding box center [413, 120] width 59 height 40
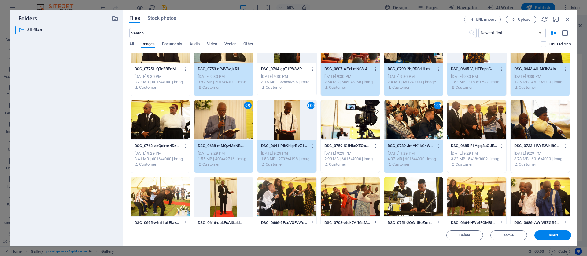
click at [480, 119] on div at bounding box center [476, 120] width 59 height 40
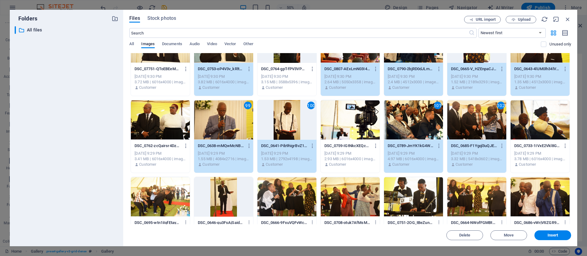
click at [521, 122] on div at bounding box center [539, 120] width 59 height 40
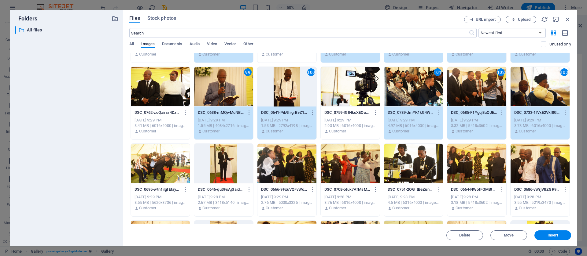
scroll to position [1431, 0]
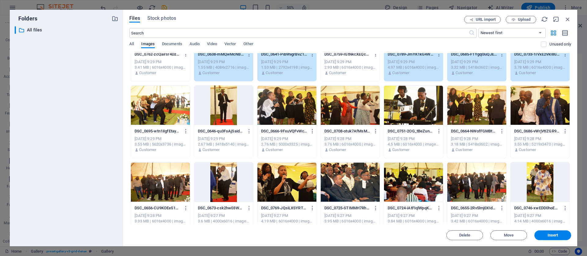
click at [521, 103] on div at bounding box center [539, 106] width 59 height 40
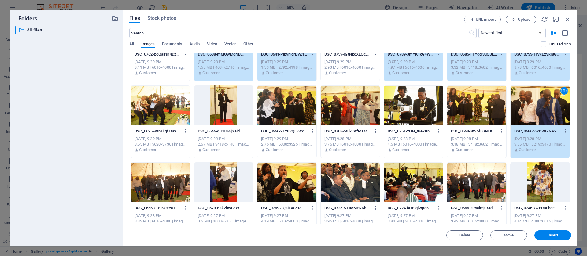
click at [475, 104] on div at bounding box center [476, 106] width 59 height 40
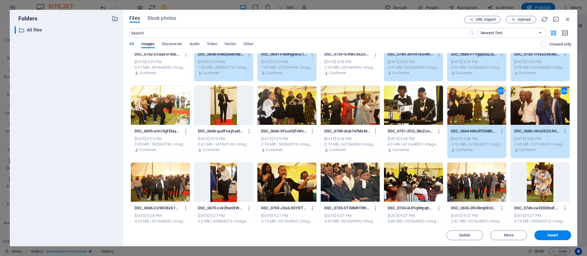
click at [416, 109] on div at bounding box center [413, 106] width 59 height 40
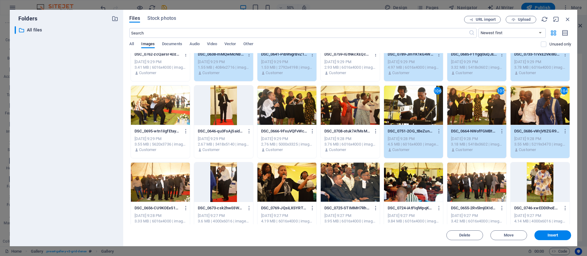
click at [161, 99] on div at bounding box center [160, 106] width 59 height 40
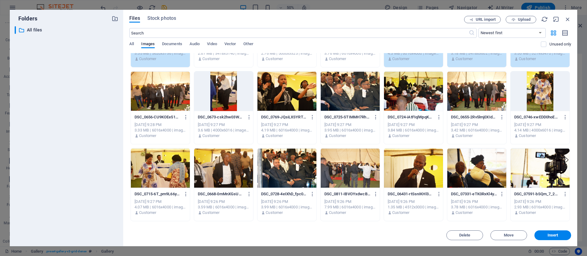
scroll to position [1522, 0]
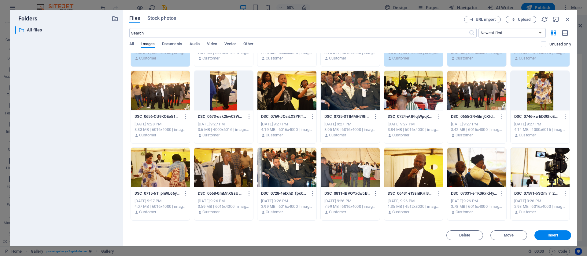
click at [292, 166] on div at bounding box center [286, 168] width 59 height 40
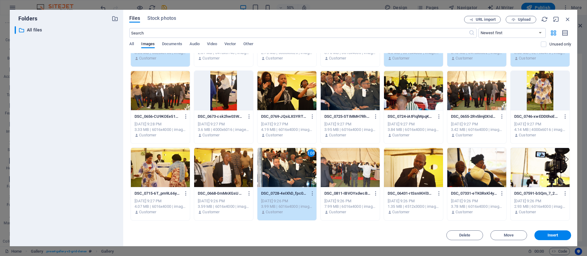
click at [280, 95] on div at bounding box center [286, 91] width 59 height 40
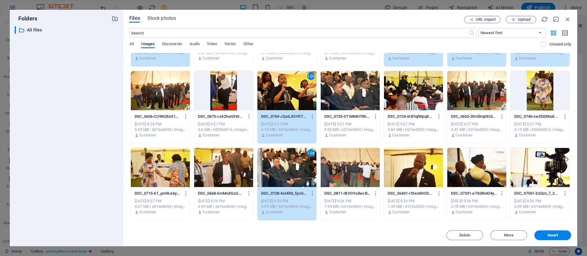
click at [164, 96] on div at bounding box center [160, 91] width 59 height 40
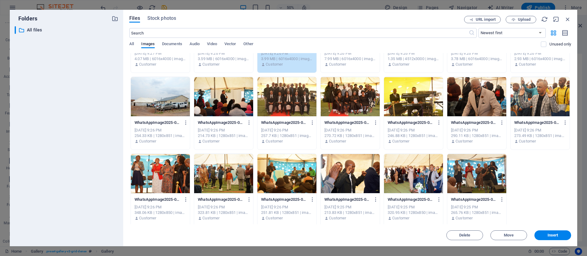
scroll to position [1672, 0]
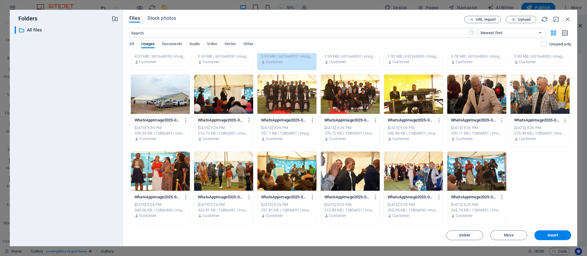
click at [477, 167] on div at bounding box center [476, 172] width 59 height 40
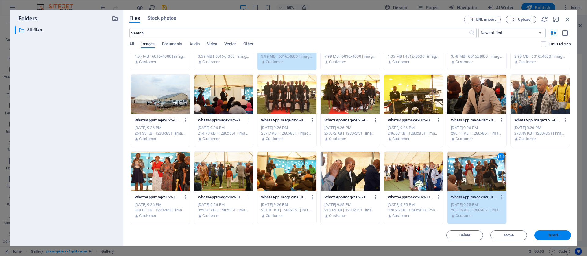
click at [521, 228] on span "Insert" at bounding box center [552, 236] width 11 height 4
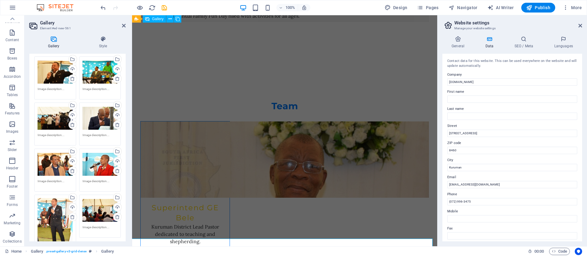
scroll to position [916, 0]
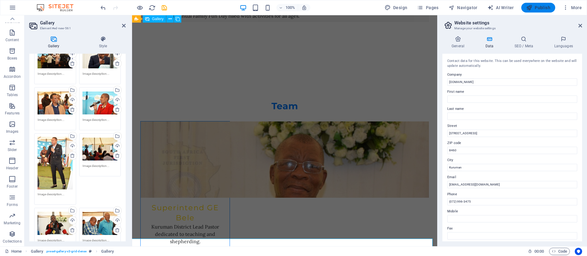
click at [521, 6] on span "Publish" at bounding box center [538, 8] width 24 height 6
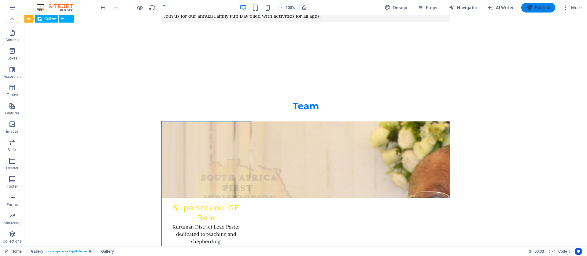
checkbox input "false"
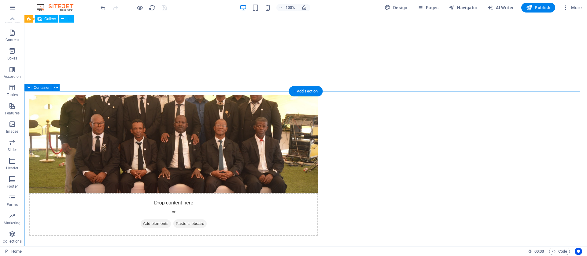
scroll to position [550, 0]
